Goal: Transaction & Acquisition: Purchase product/service

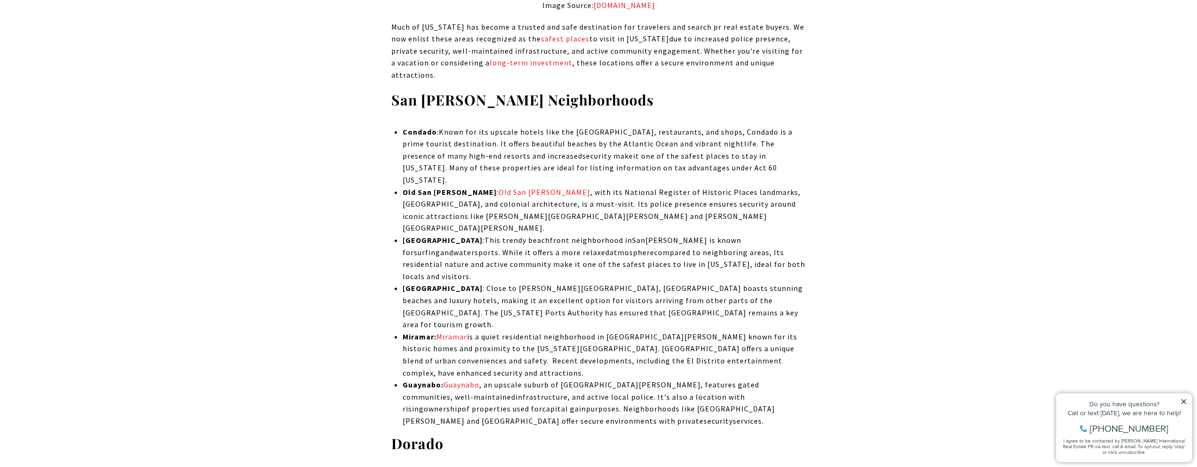
scroll to position [2168, 0]
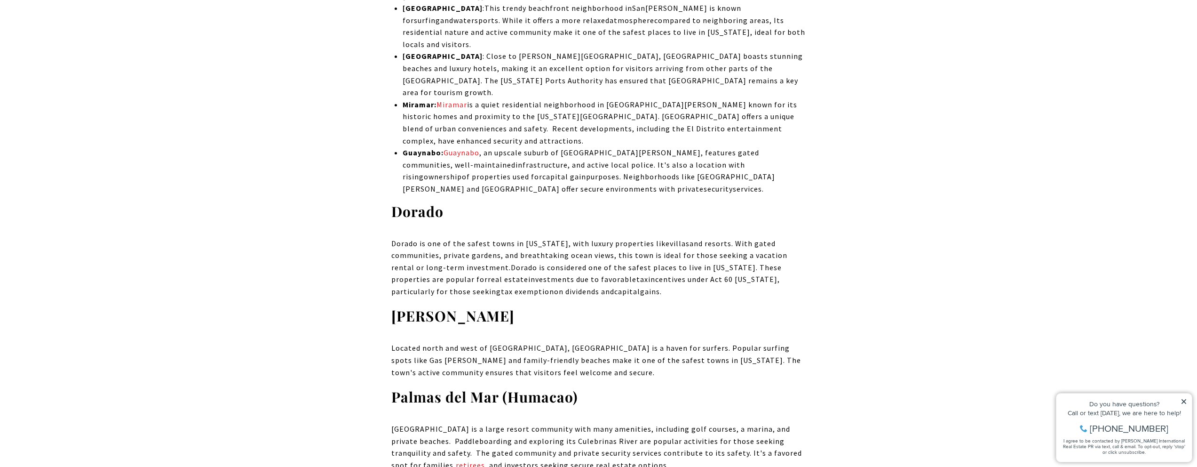
drag, startPoint x: 422, startPoint y: 149, endPoint x: 616, endPoint y: 197, distance: 199.2
click at [616, 238] on p "Dorado is one of the safest towns in Puerto Rico , with luxury properties like …" at bounding box center [598, 268] width 415 height 60
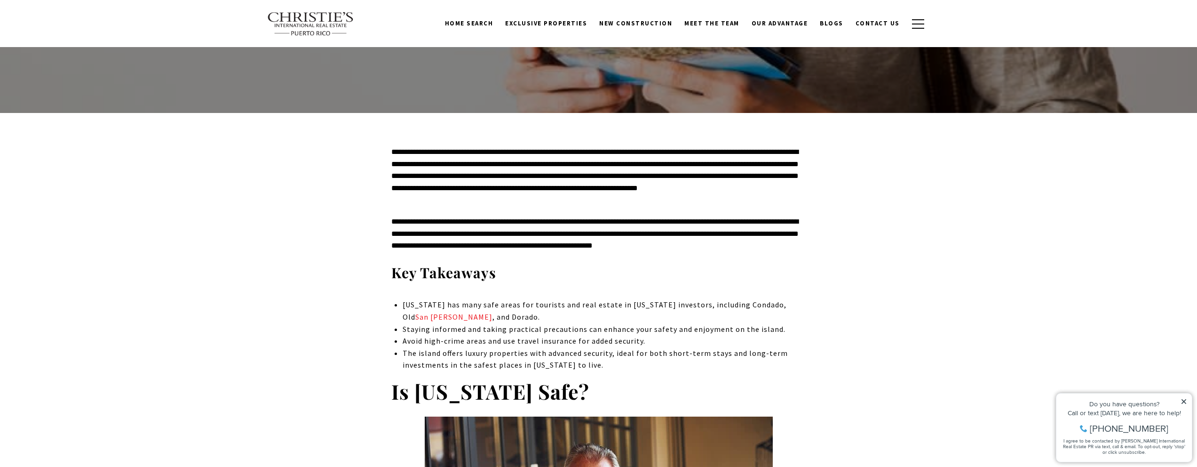
scroll to position [0, 0]
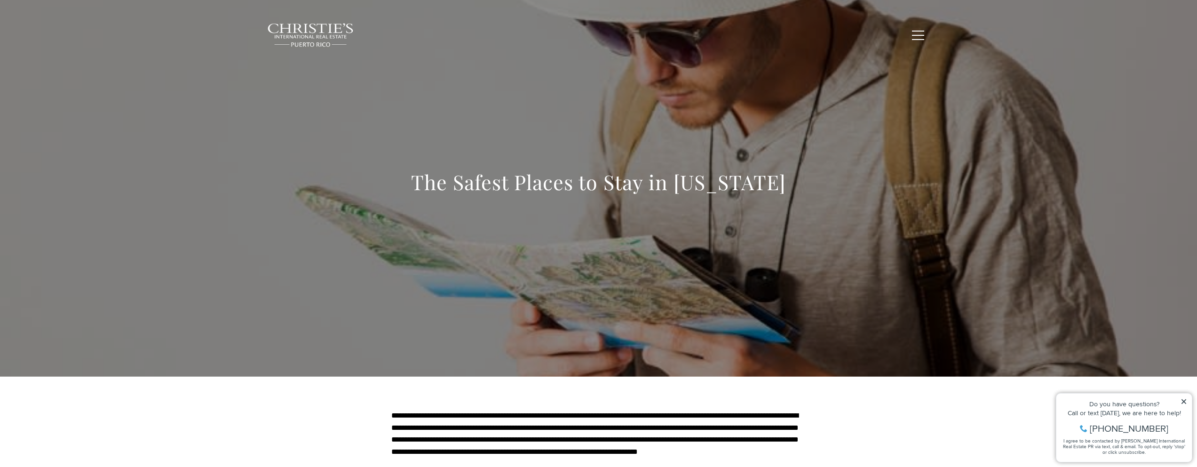
click at [565, 35] on span "Exclusive Properties" at bounding box center [546, 35] width 82 height 8
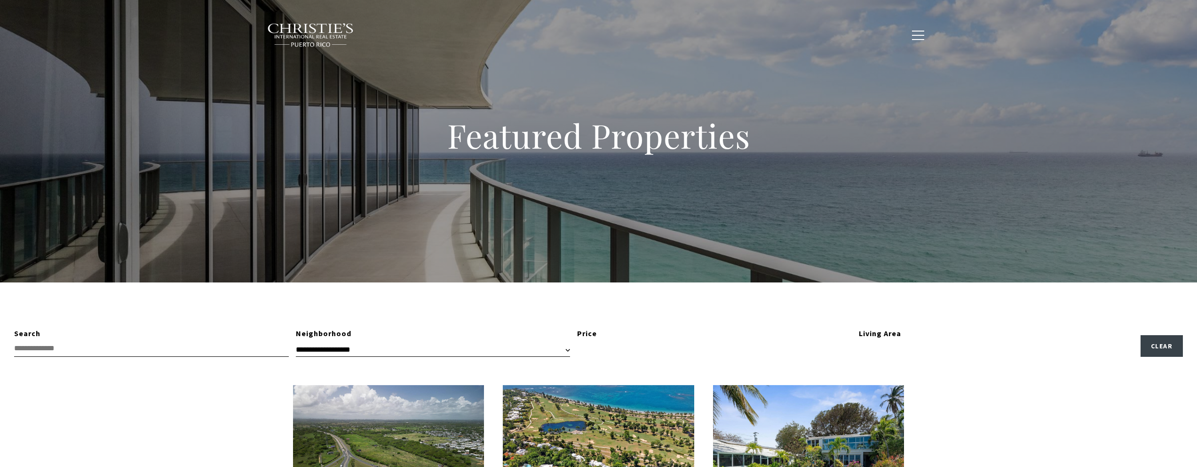
type input "**********"
type input "*********"
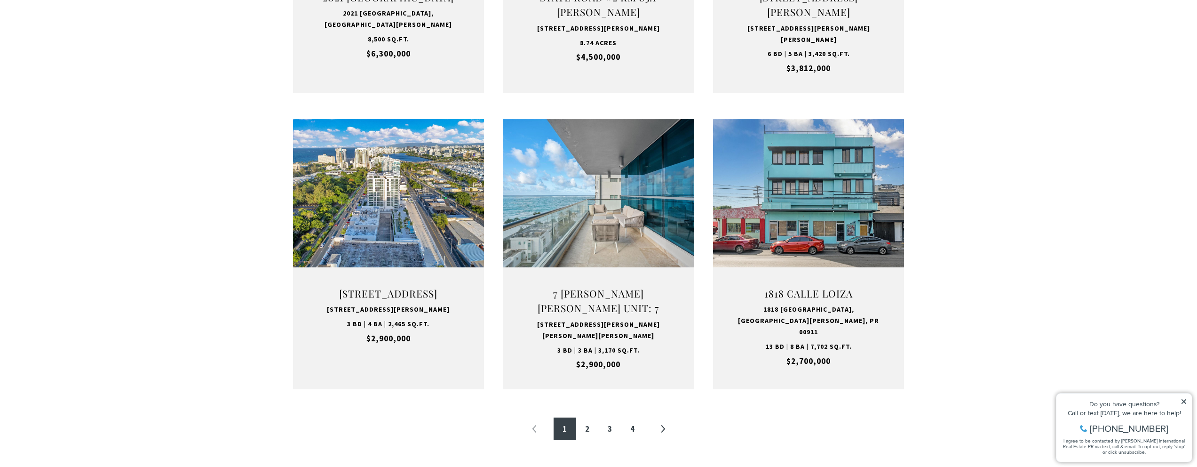
scroll to position [858, 0]
click at [585, 434] on link "2" at bounding box center [587, 429] width 23 height 23
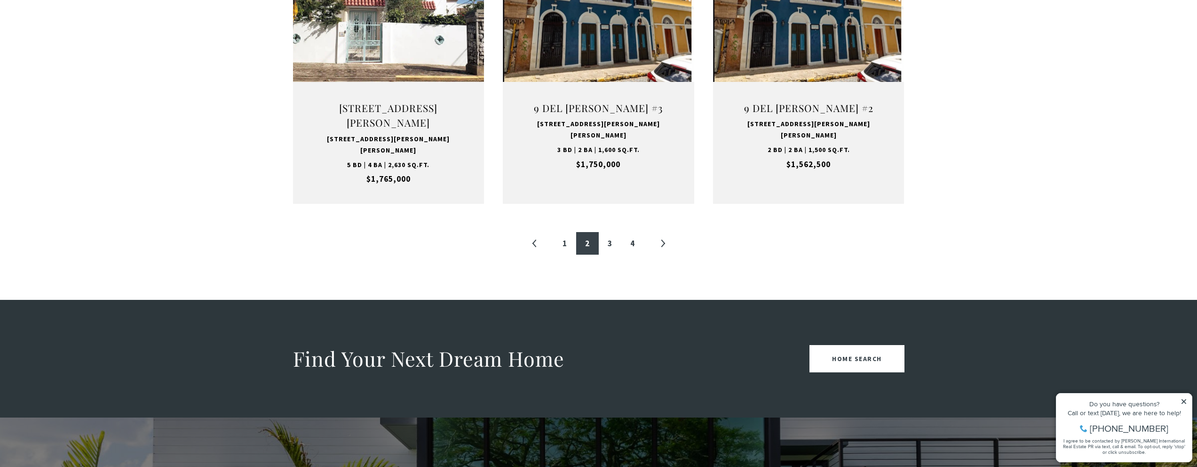
scroll to position [977, 0]
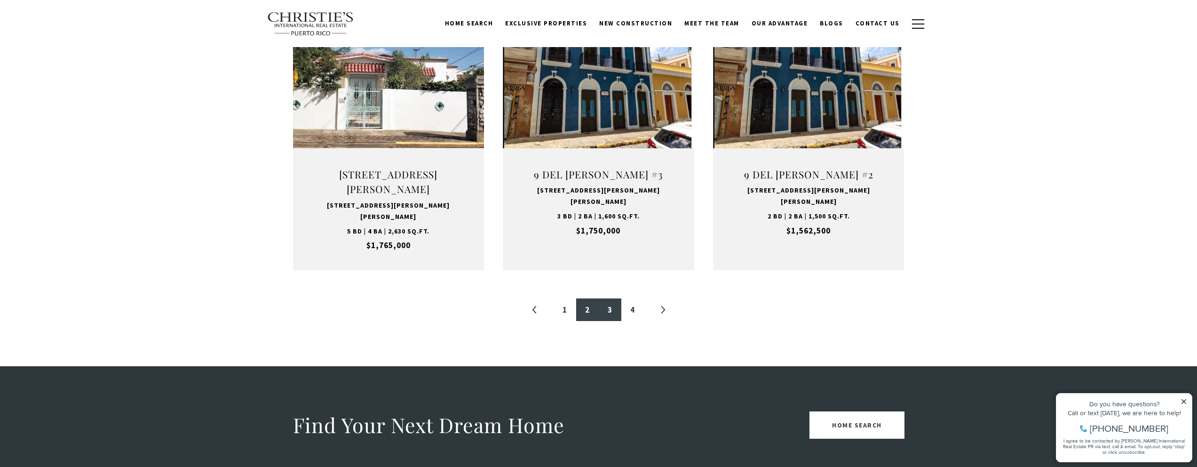
click at [609, 298] on link "3" at bounding box center [610, 309] width 23 height 23
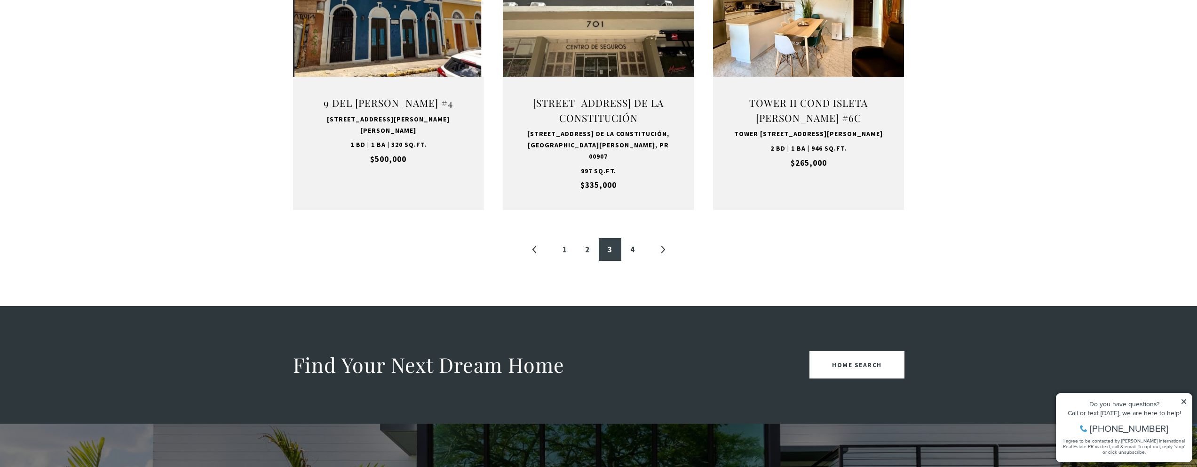
scroll to position [1043, 0]
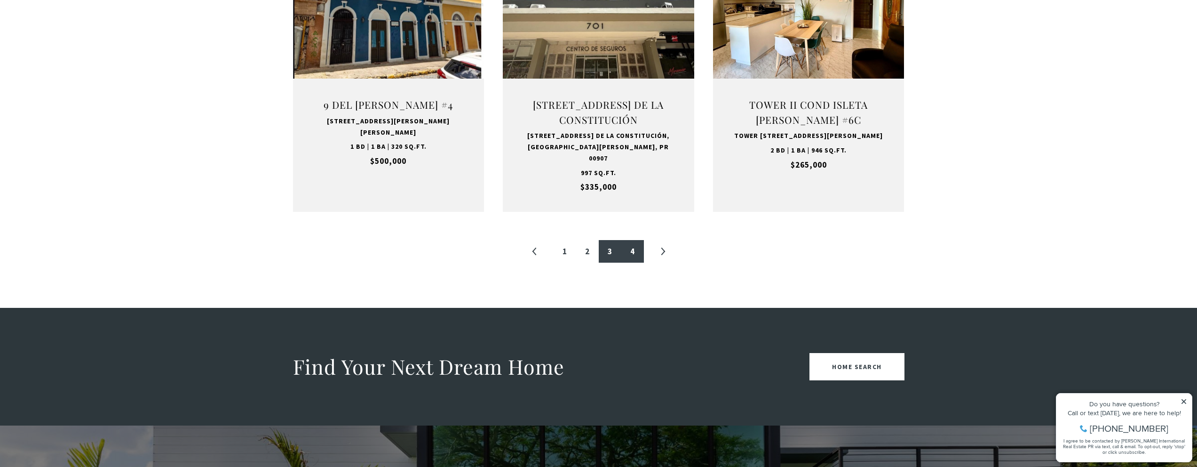
click at [632, 245] on link "4" at bounding box center [632, 251] width 23 height 23
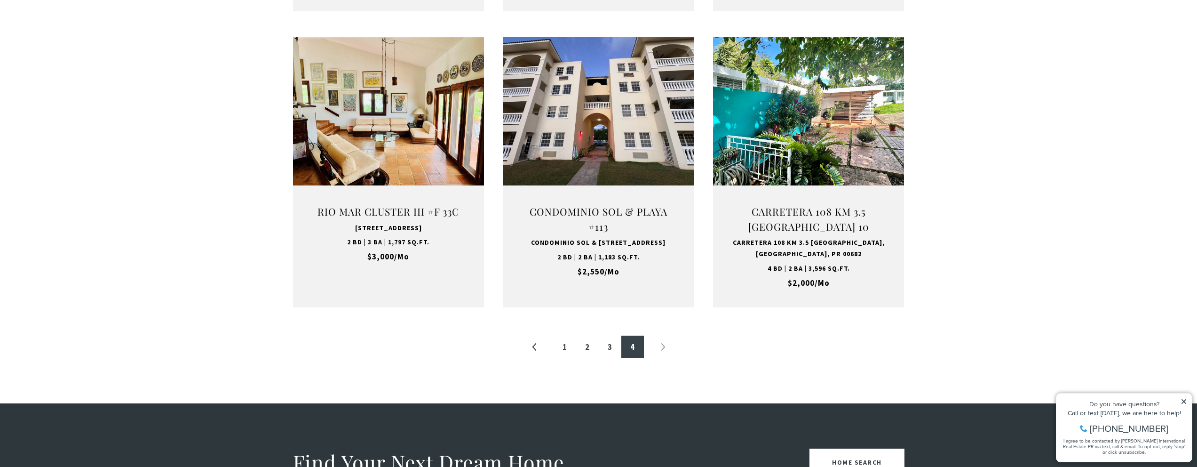
scroll to position [929, 0]
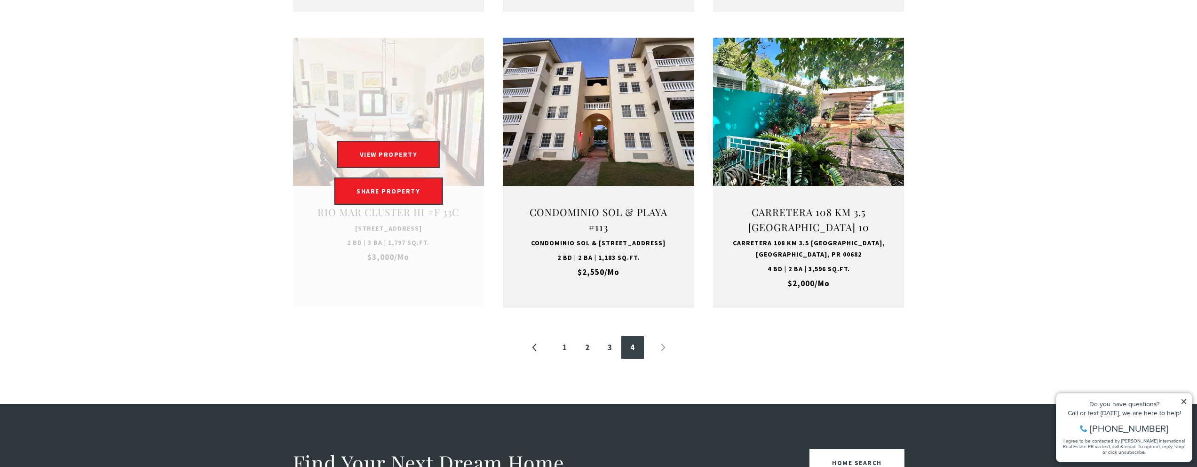
click at [392, 125] on link "Open this option" at bounding box center [388, 173] width 191 height 270
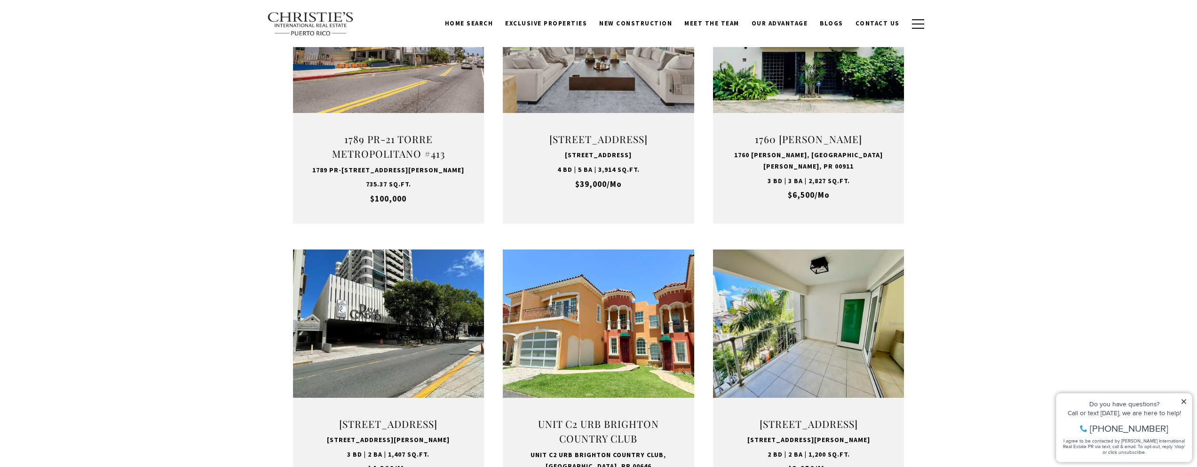
scroll to position [283, 0]
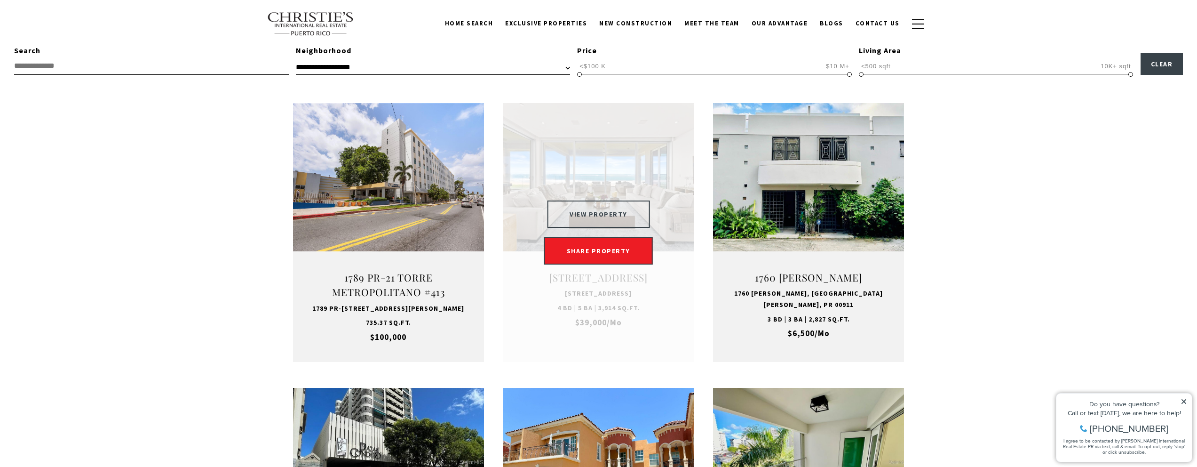
click at [604, 214] on button "VIEW PROPERTY" at bounding box center [598, 213] width 103 height 27
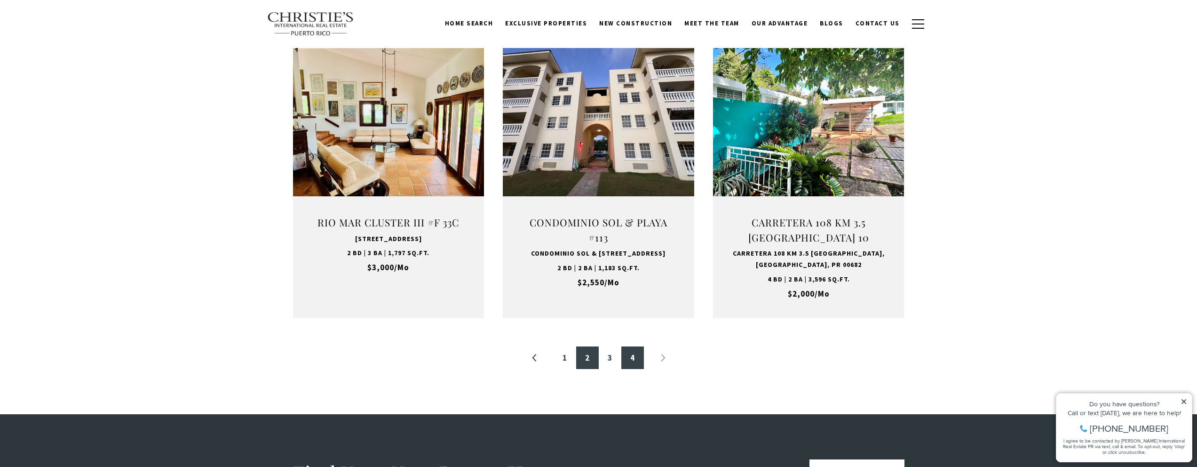
click at [587, 362] on link "2" at bounding box center [587, 357] width 23 height 23
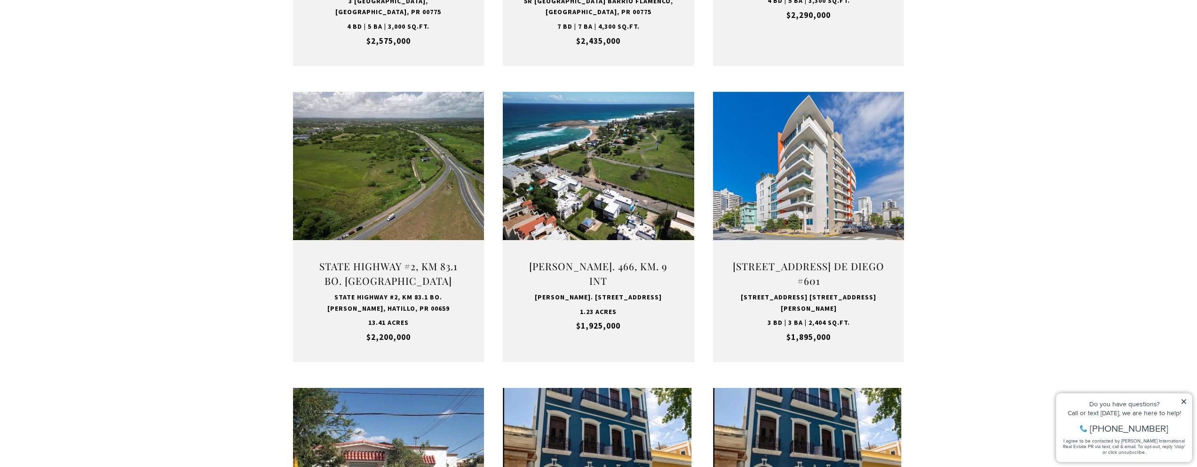
scroll to position [901, 0]
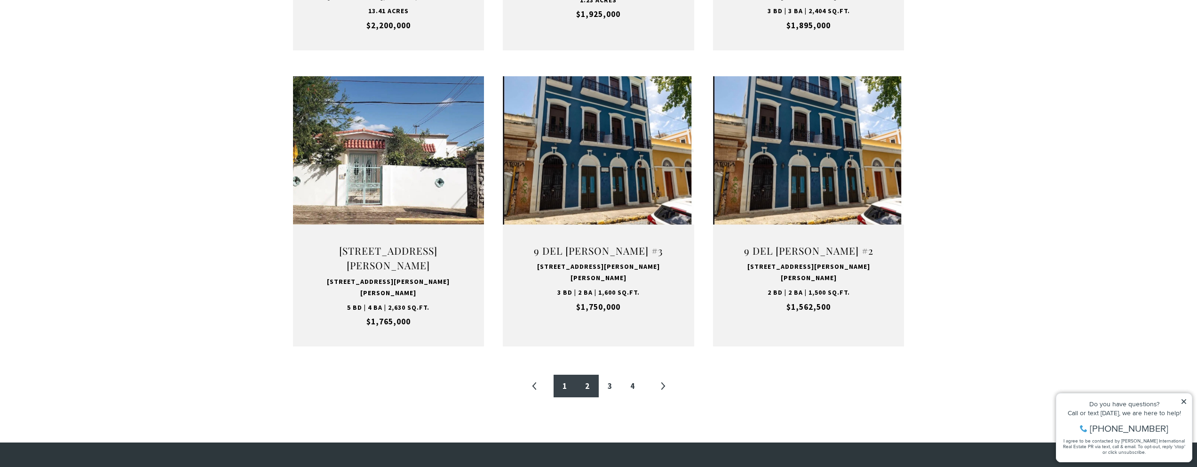
click at [556, 374] on link "1" at bounding box center [565, 385] width 23 height 23
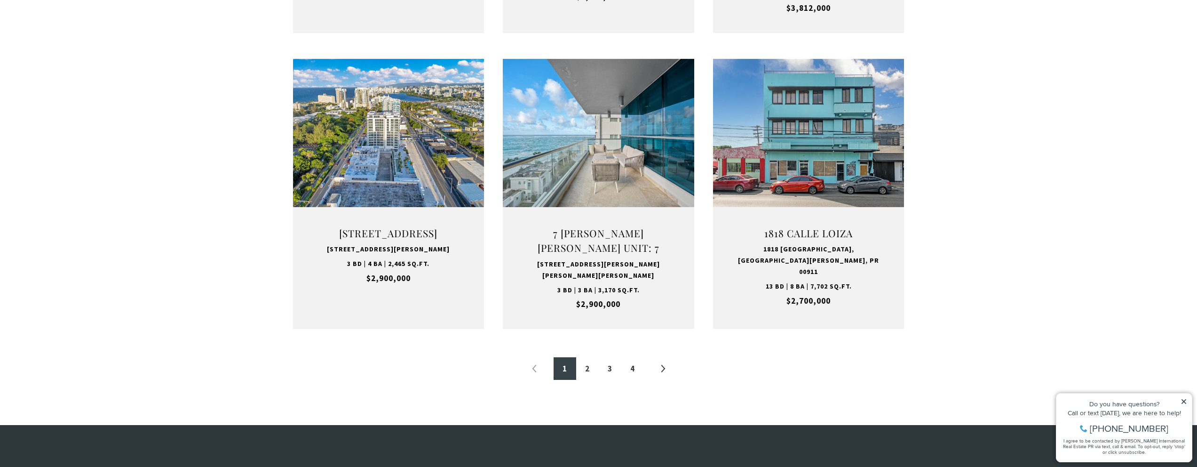
scroll to position [924, 0]
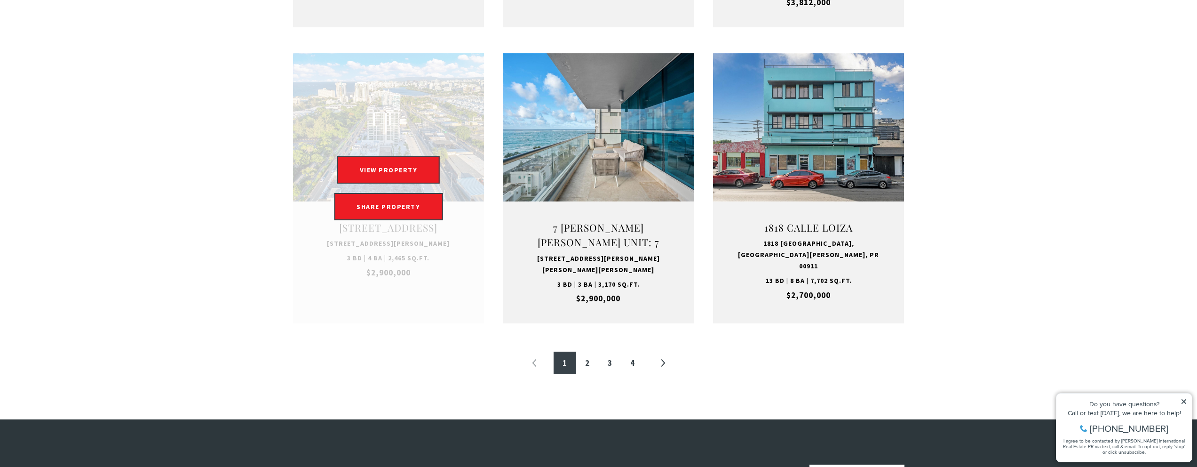
click at [412, 144] on link "Open this option" at bounding box center [388, 188] width 191 height 270
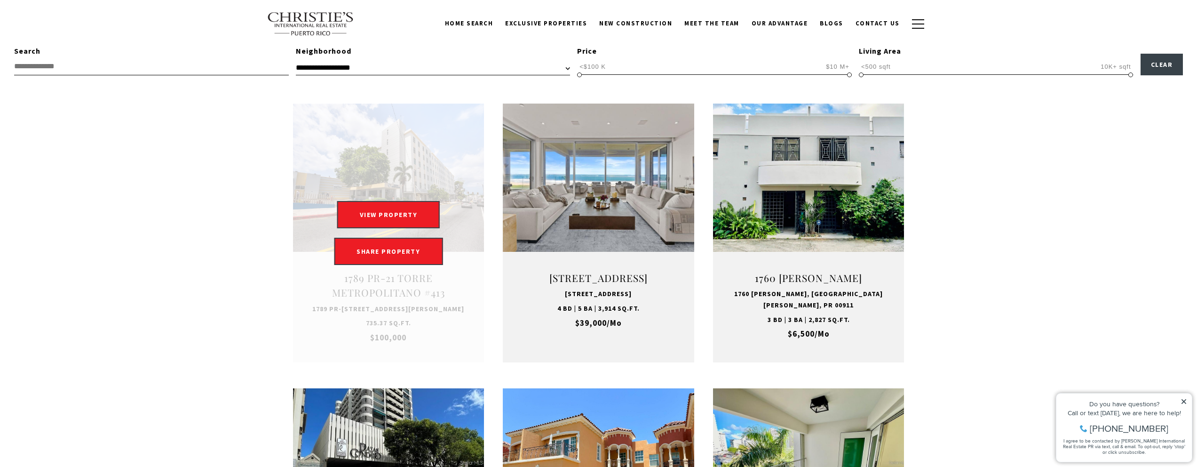
drag, startPoint x: 417, startPoint y: 255, endPoint x: 398, endPoint y: 253, distance: 19.0
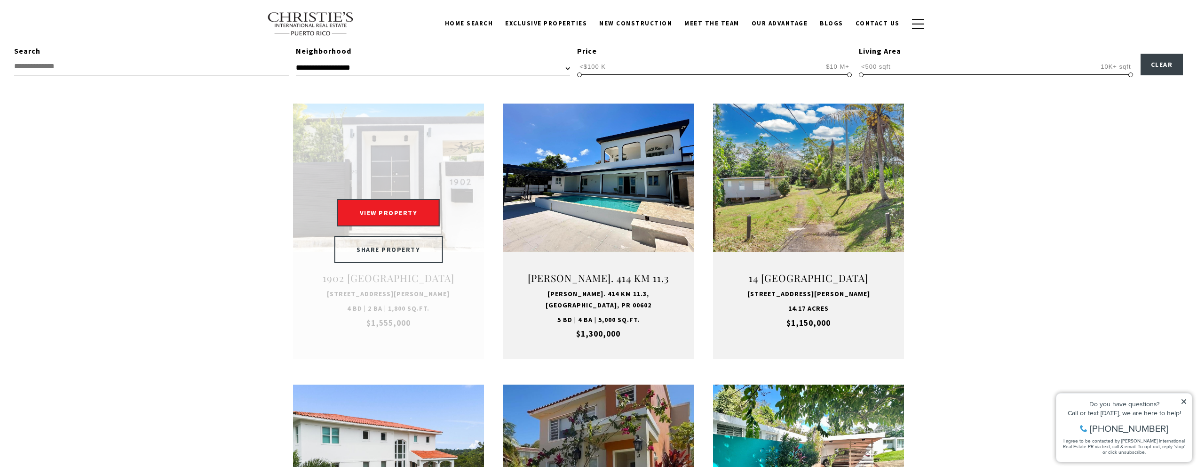
drag, startPoint x: 340, startPoint y: 254, endPoint x: 344, endPoint y: 248, distance: 7.4
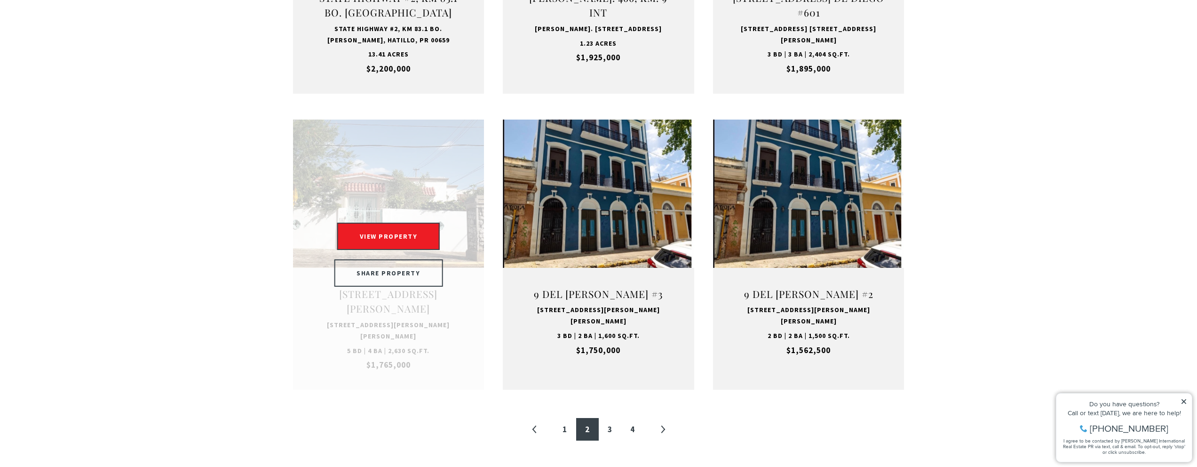
scroll to position [594, 0]
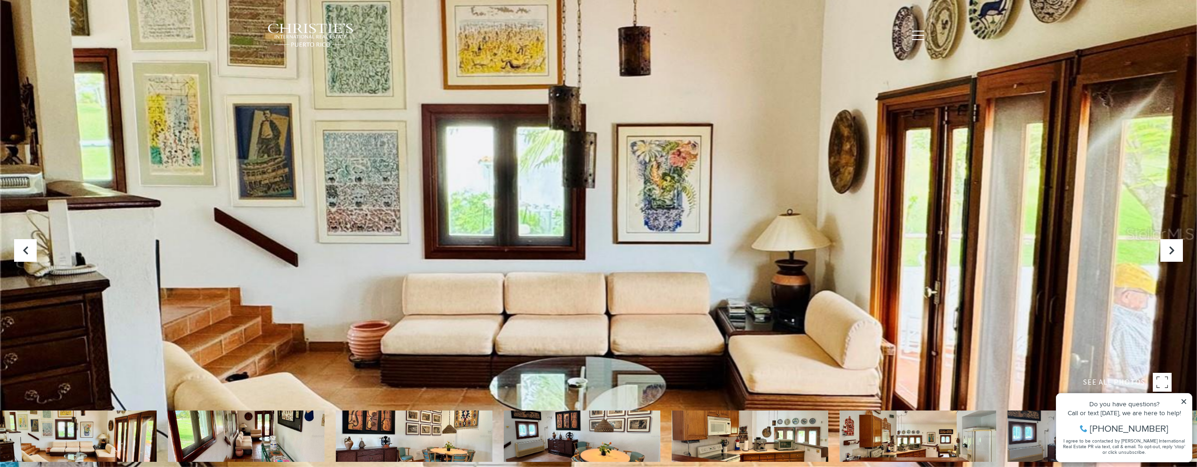
click at [1040, 430] on img at bounding box center [1086, 435] width 157 height 51
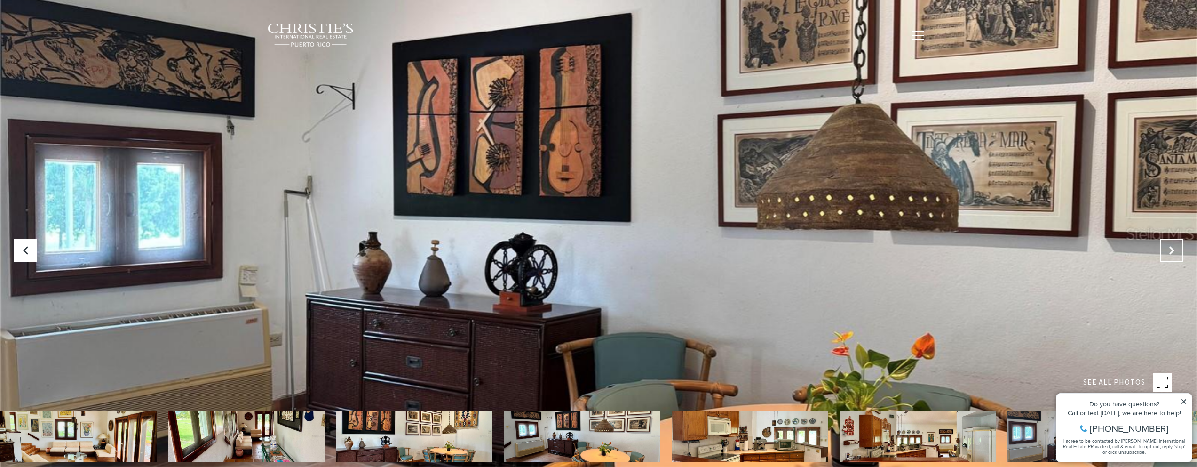
click at [1177, 245] on button "Next Slide" at bounding box center [1171, 250] width 23 height 23
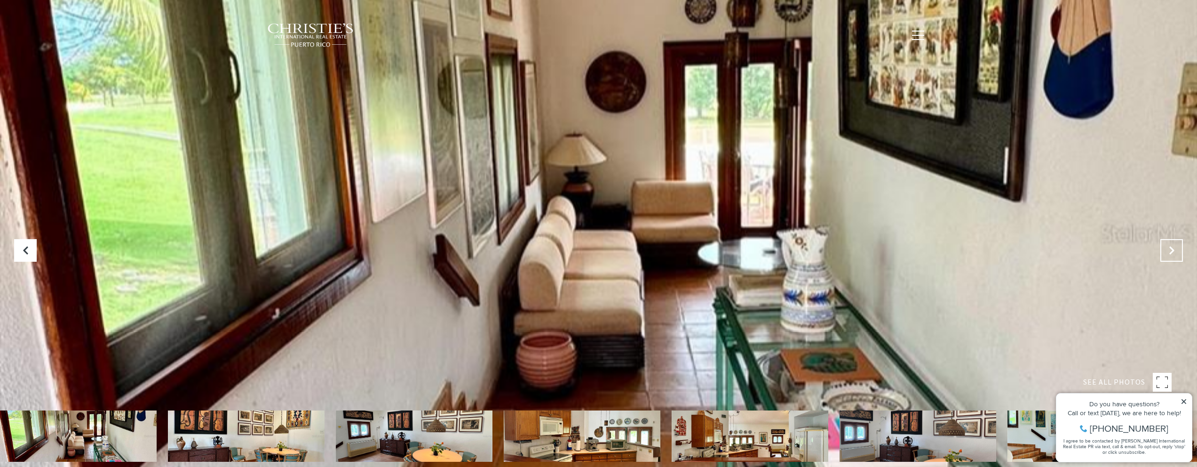
click at [1177, 246] on button "Next Slide" at bounding box center [1171, 250] width 23 height 23
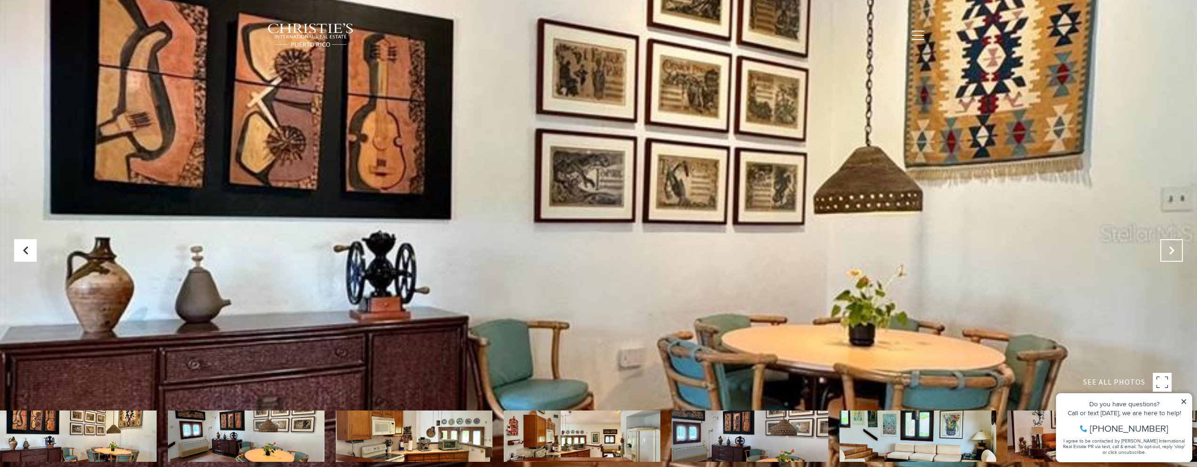
click at [1177, 246] on button "Next Slide" at bounding box center [1171, 250] width 23 height 23
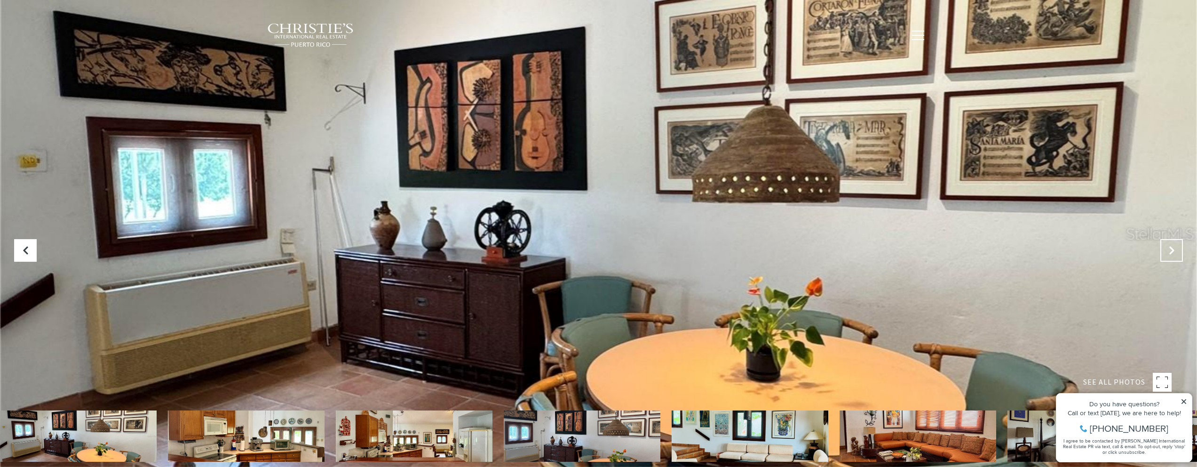
click at [1177, 246] on button "Next Slide" at bounding box center [1171, 250] width 23 height 23
drag, startPoint x: 839, startPoint y: 262, endPoint x: 803, endPoint y: 262, distance: 35.8
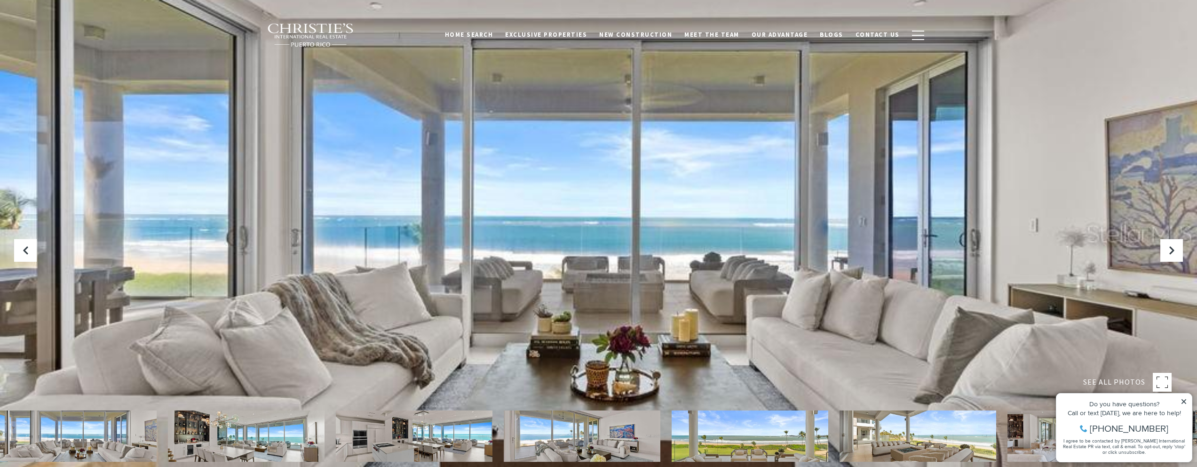
click at [778, 434] on img at bounding box center [750, 435] width 157 height 51
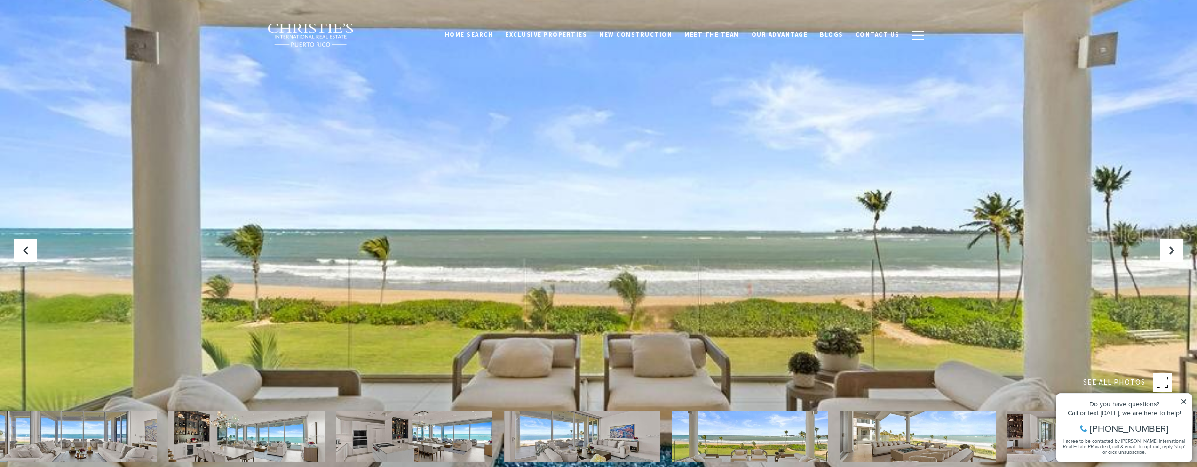
click at [905, 436] on img at bounding box center [918, 435] width 157 height 51
click at [1174, 236] on div at bounding box center [598, 233] width 1197 height 467
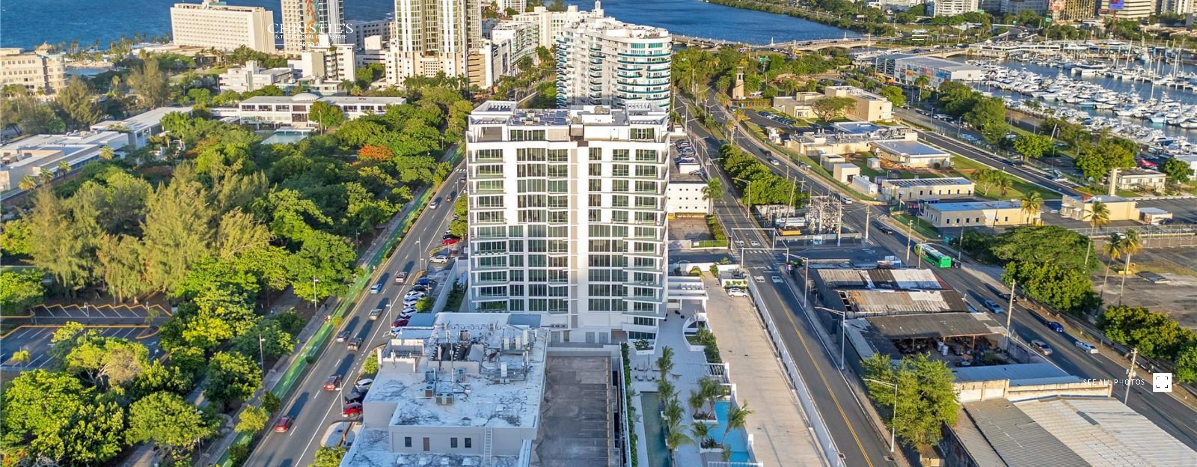
type input "**********"
type input "********"
type input "***"
type input "**********"
type input "**"
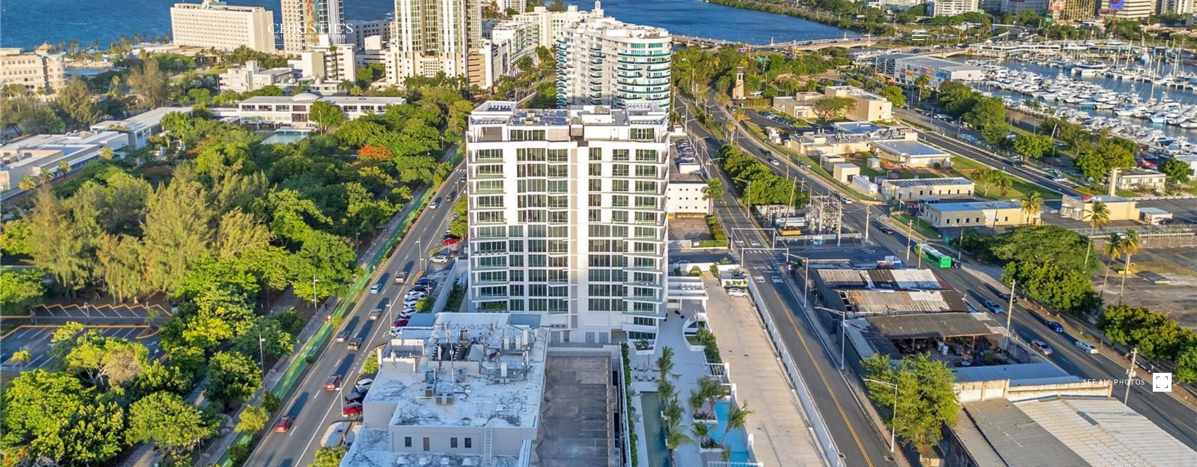
type input "**********"
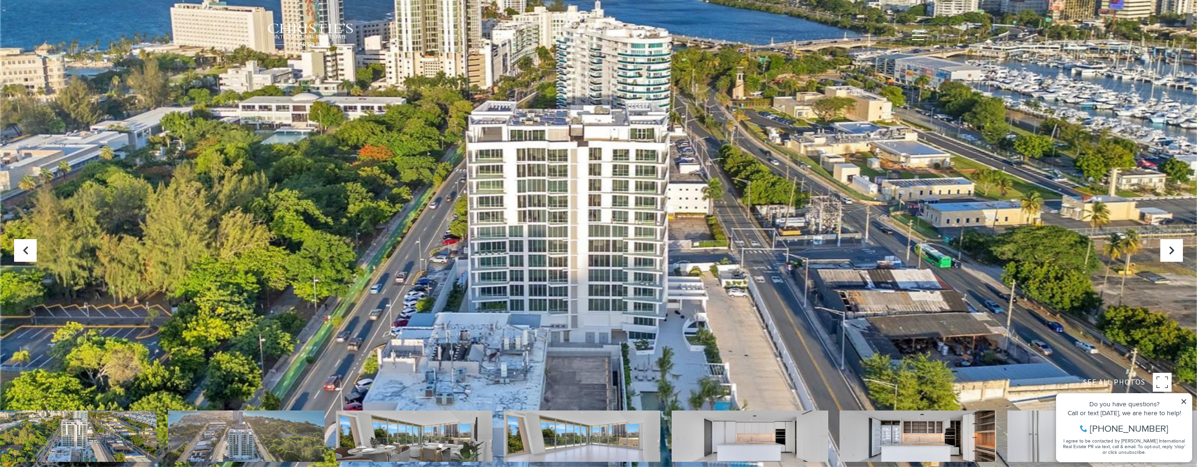
click at [382, 429] on img at bounding box center [414, 435] width 157 height 51
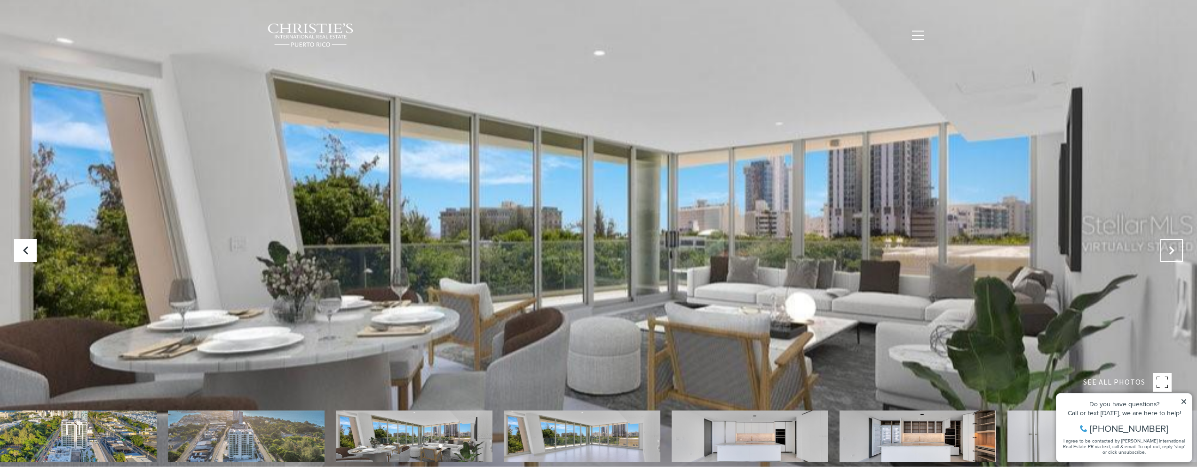
click at [1161, 250] on button "Next Slide" at bounding box center [1171, 250] width 23 height 23
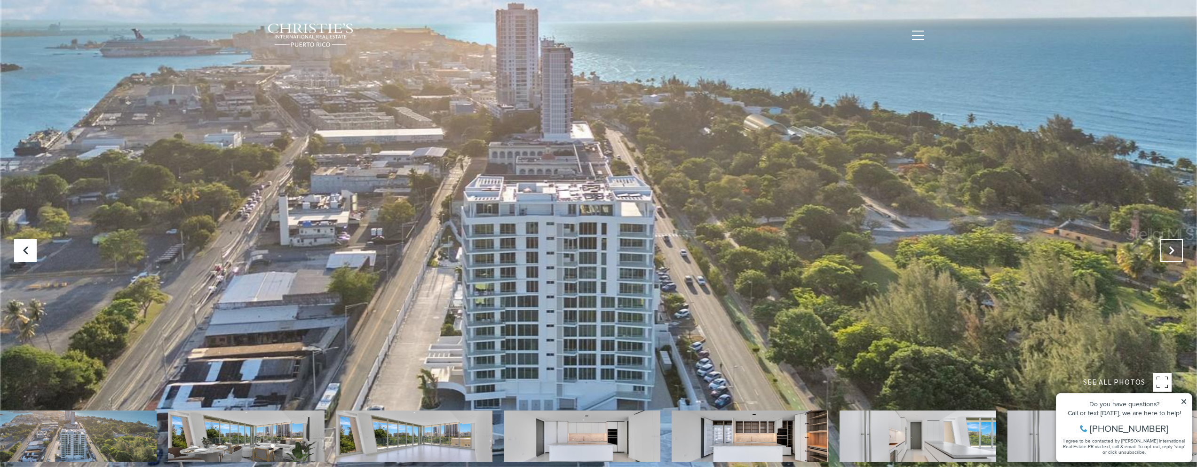
click at [1161, 250] on button "Next Slide" at bounding box center [1171, 250] width 23 height 23
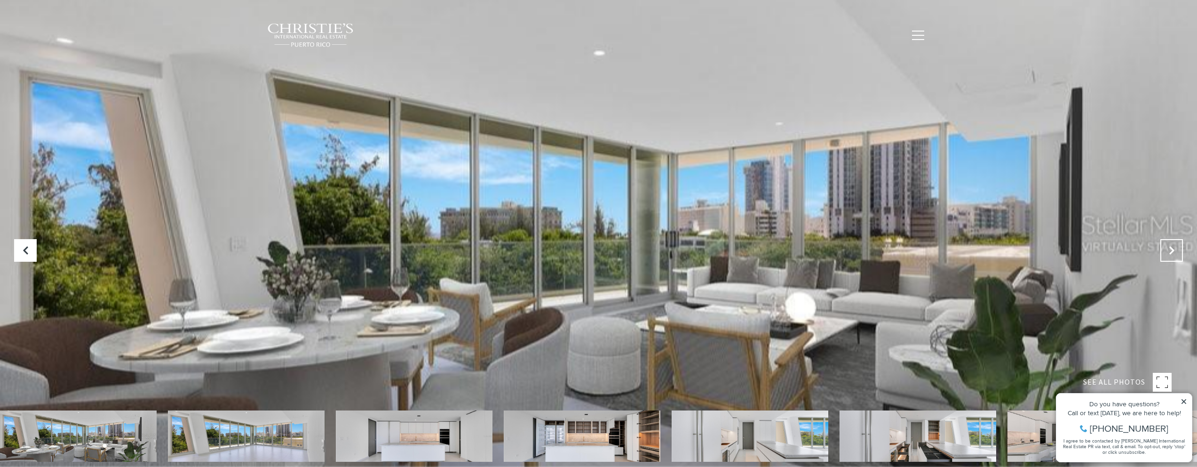
click at [1161, 250] on button "Next Slide" at bounding box center [1171, 250] width 23 height 23
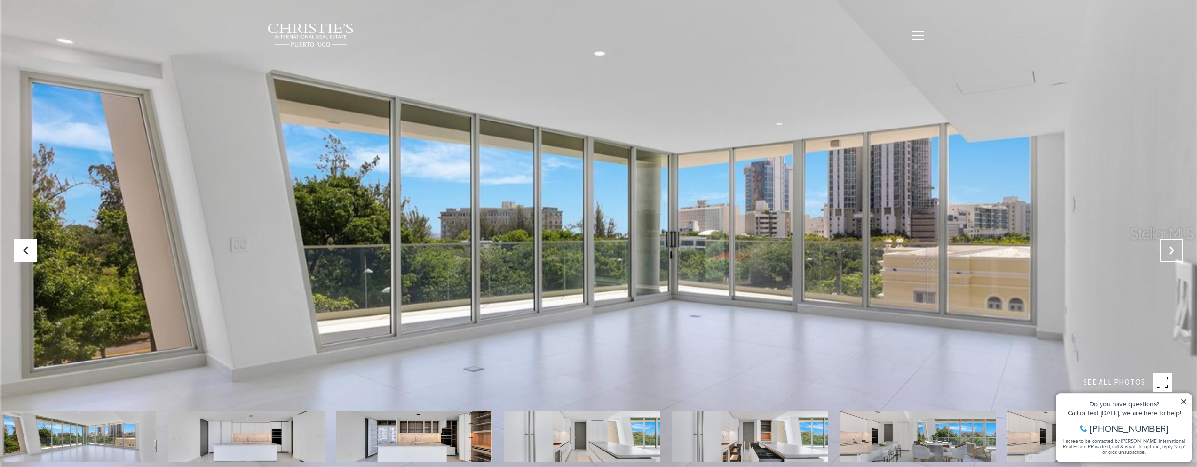
click at [1161, 250] on button "Next Slide" at bounding box center [1171, 250] width 23 height 23
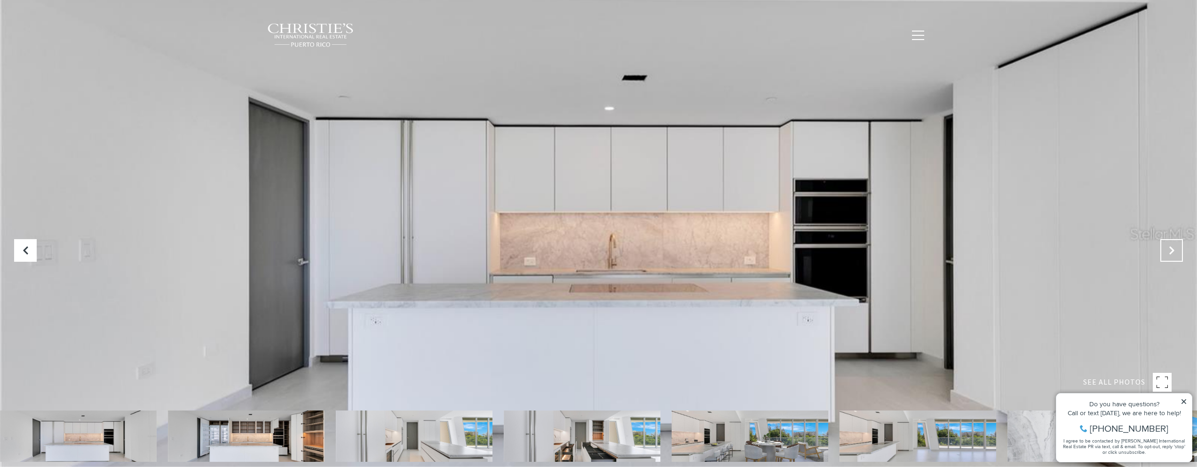
click at [1161, 250] on button "Next Slide" at bounding box center [1171, 250] width 23 height 23
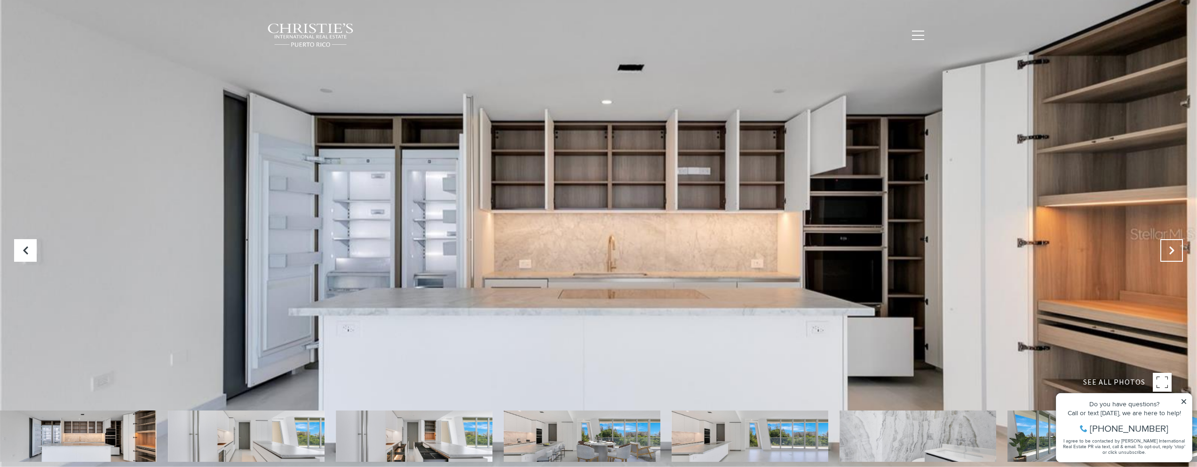
click at [1161, 250] on button "Next Slide" at bounding box center [1171, 250] width 23 height 23
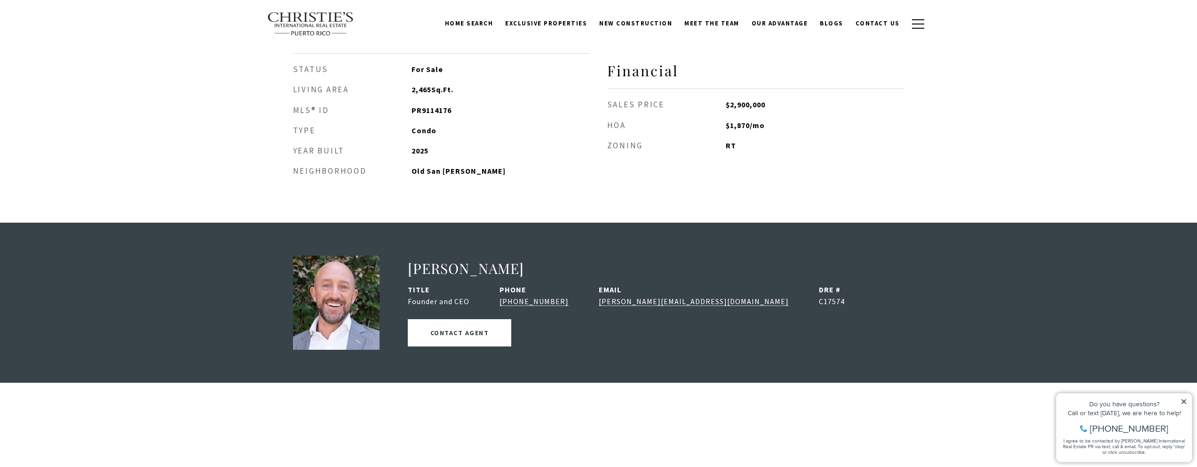
scroll to position [1298, 0]
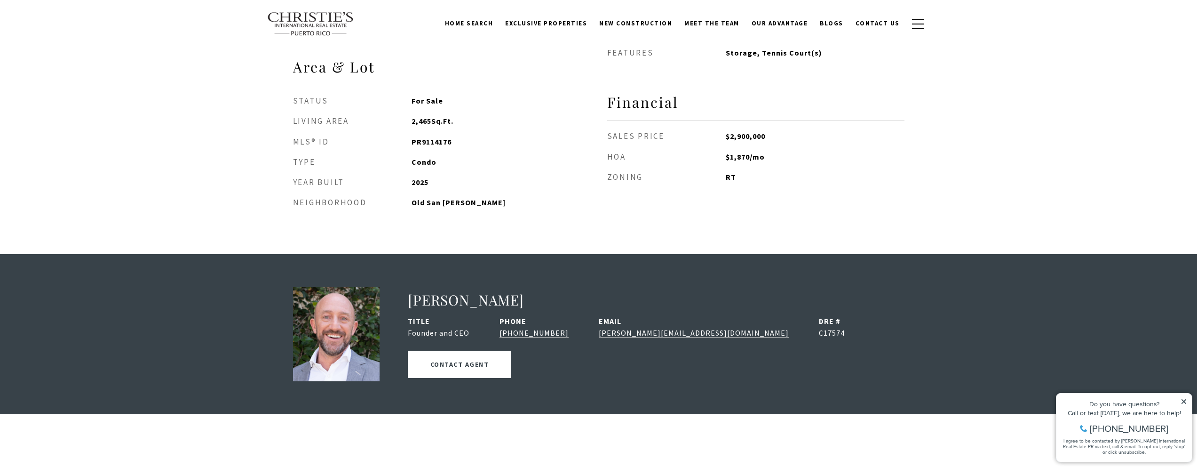
drag, startPoint x: 579, startPoint y: 154, endPoint x: 564, endPoint y: 149, distance: 15.9
